Goal: Communication & Community: Answer question/provide support

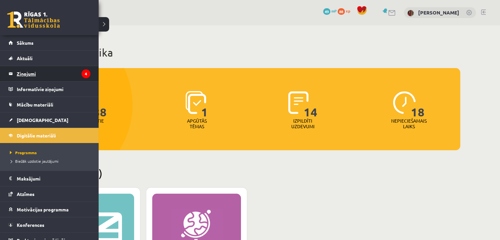
click at [72, 73] on legend "Ziņojumi 4" at bounding box center [54, 73] width 74 height 15
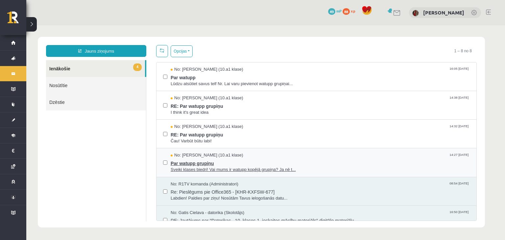
click at [224, 162] on span "Par watupp grupiņu" at bounding box center [320, 162] width 299 height 8
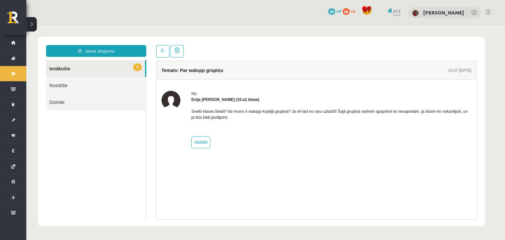
click at [123, 67] on link "3 Ienākošie" at bounding box center [95, 68] width 99 height 17
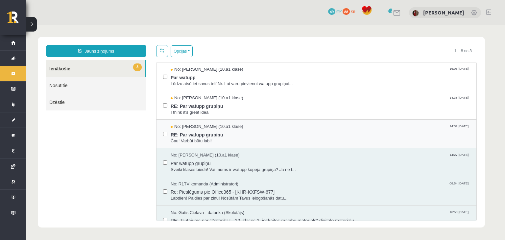
click at [214, 136] on span "RE: Par watupp grupiņu" at bounding box center [320, 134] width 299 height 8
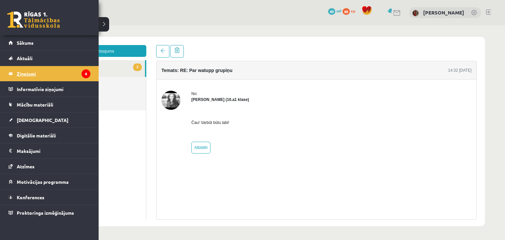
click at [18, 74] on legend "Ziņojumi 4" at bounding box center [54, 73] width 74 height 15
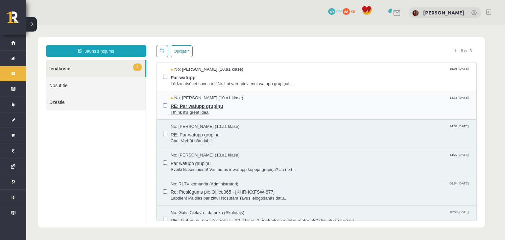
click at [182, 108] on span "RE: Par watupp grupiņu" at bounding box center [320, 105] width 299 height 8
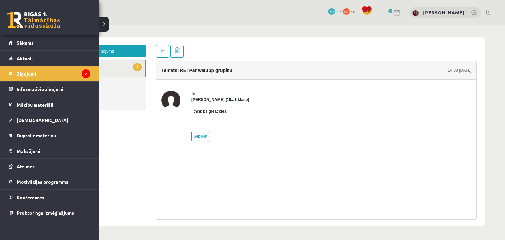
click at [9, 71] on link "Ziņojumi 2" at bounding box center [50, 73] width 82 height 15
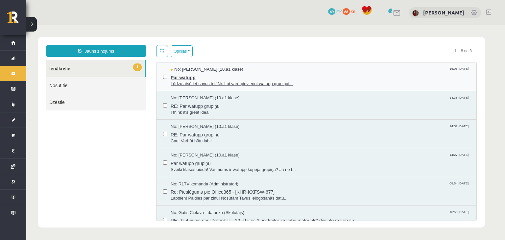
click at [201, 79] on span "Par watupp" at bounding box center [320, 77] width 299 height 8
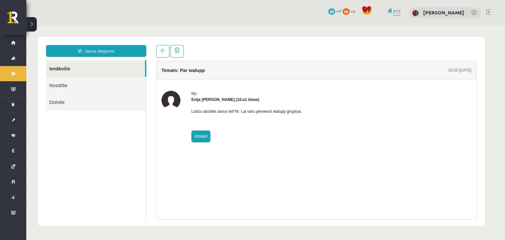
click at [202, 134] on link "Atbildēt" at bounding box center [200, 137] width 19 height 12
type input "**********"
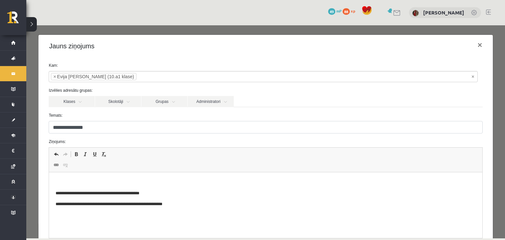
click at [152, 188] on body "**********" at bounding box center [266, 193] width 420 height 29
click at [154, 184] on p "Bagātinātā teksta redaktors, wiswyg-editor-47024887386100-1757252349-983" at bounding box center [266, 182] width 420 height 7
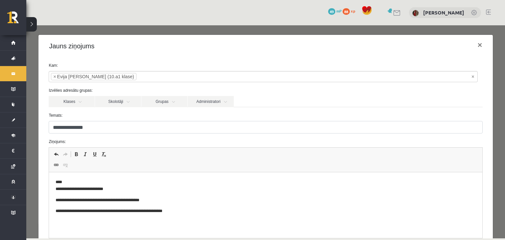
scroll to position [77, 0]
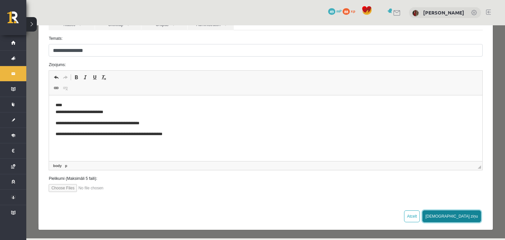
click at [467, 214] on button "[DEMOGRAPHIC_DATA] ziņu" at bounding box center [451, 216] width 59 height 12
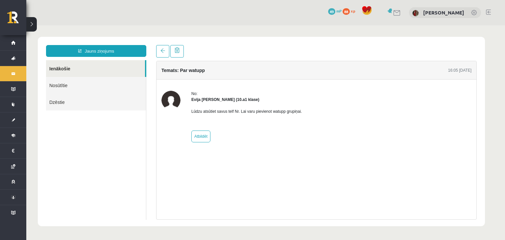
scroll to position [0, 0]
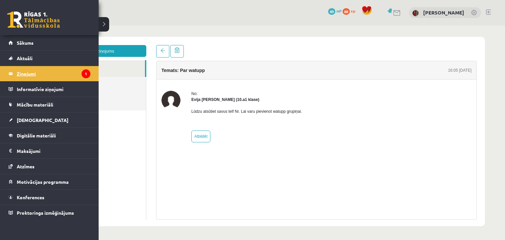
click at [16, 76] on link "Ziņojumi 1" at bounding box center [50, 73] width 82 height 15
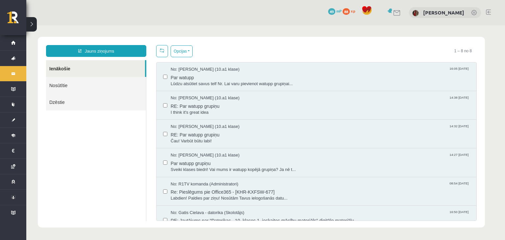
click at [100, 88] on link "Nosūtītie" at bounding box center [96, 85] width 100 height 17
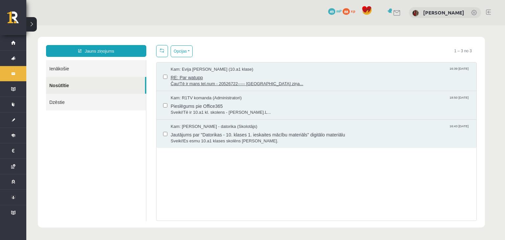
click at [192, 79] on span "RE: Par watupp" at bounding box center [320, 77] width 299 height 8
